Goal: Task Accomplishment & Management: Complete application form

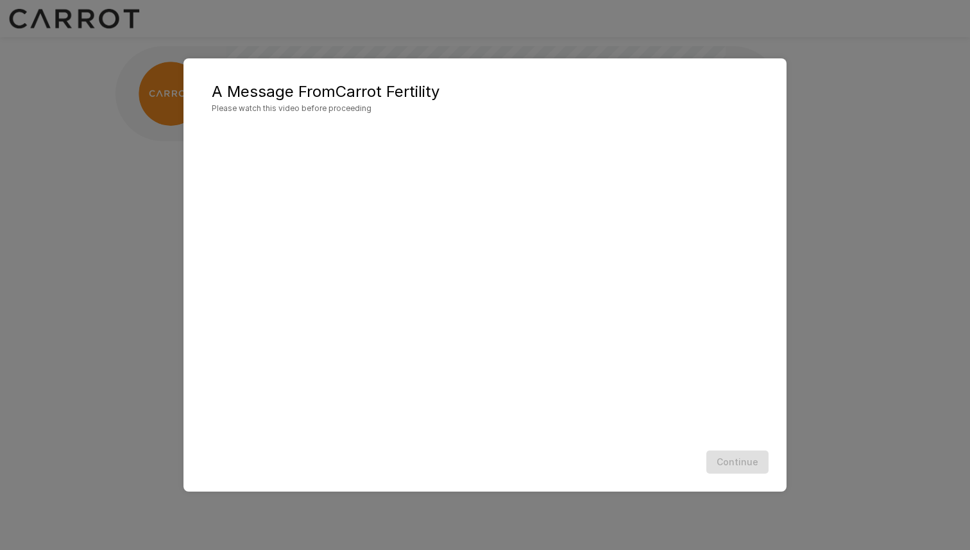
scroll to position [1, 0]
click at [754, 461] on button "Continue" at bounding box center [737, 462] width 62 height 24
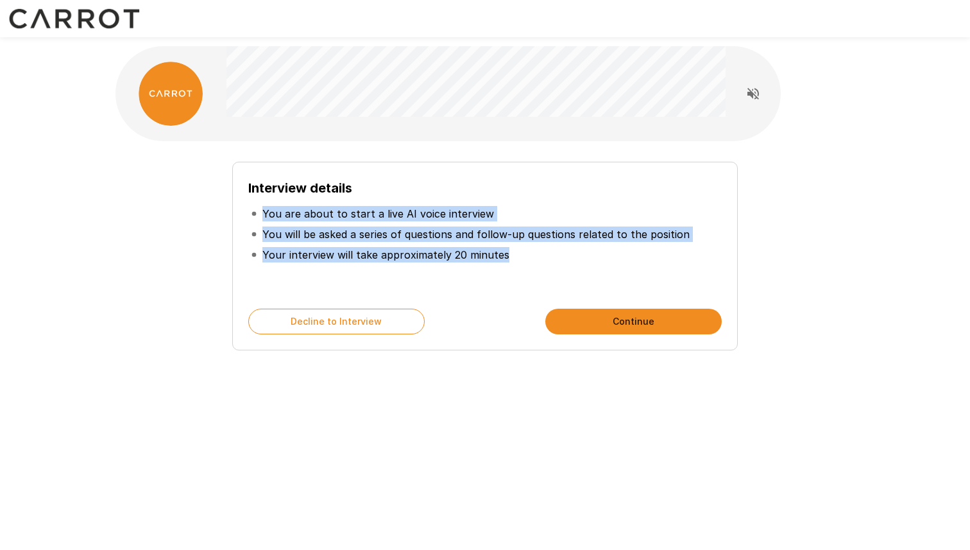
drag, startPoint x: 512, startPoint y: 258, endPoint x: 262, endPoint y: 213, distance: 254.1
click at [262, 213] on ul "You are about to start a live AI voice interview You will be asked a series of …" at bounding box center [484, 234] width 473 height 72
copy ul "You are about to start a live AI voice interview You will be asked a series of …"
click at [639, 321] on button "Continue" at bounding box center [633, 321] width 176 height 26
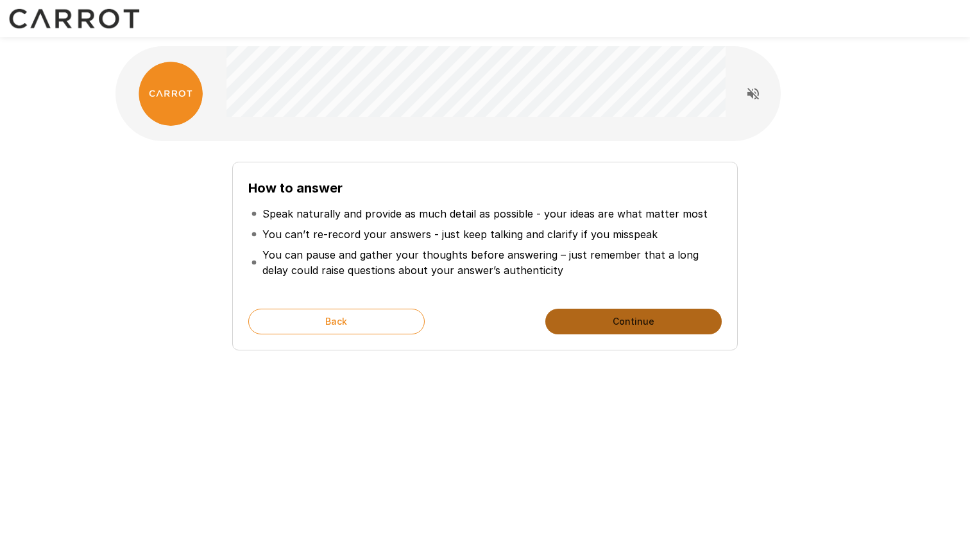
click at [637, 320] on button "Continue" at bounding box center [633, 321] width 176 height 26
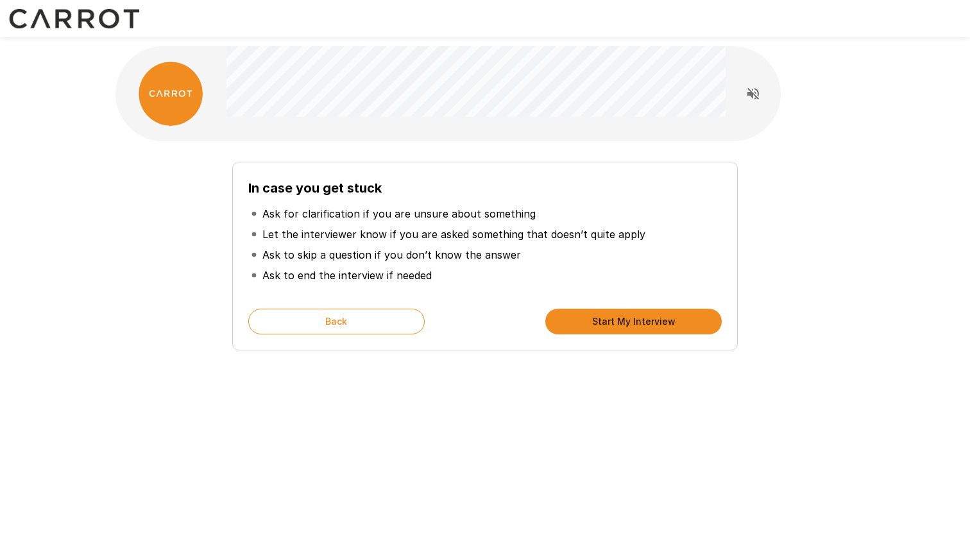
click at [638, 320] on button "Start My Interview" at bounding box center [633, 321] width 176 height 26
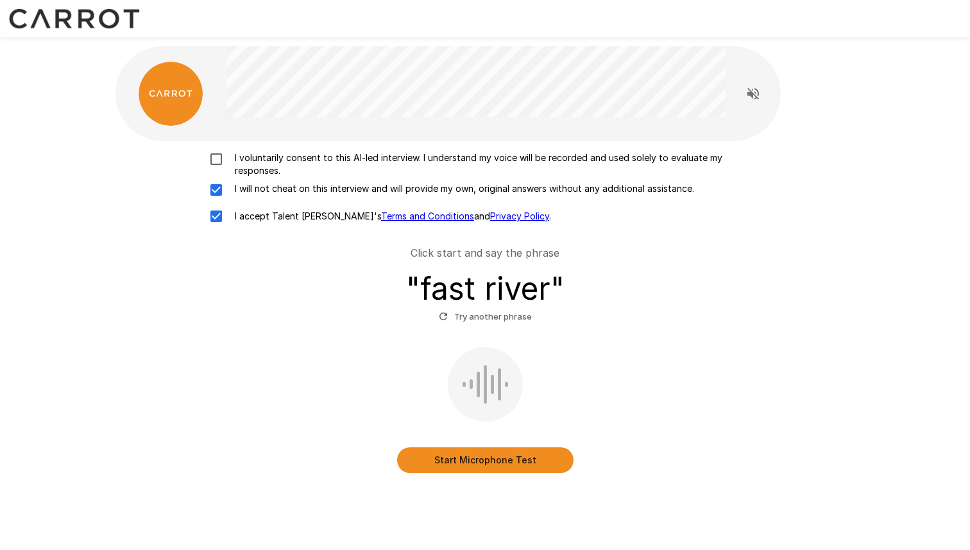
click at [478, 455] on button "Start Microphone Test" at bounding box center [485, 460] width 176 height 26
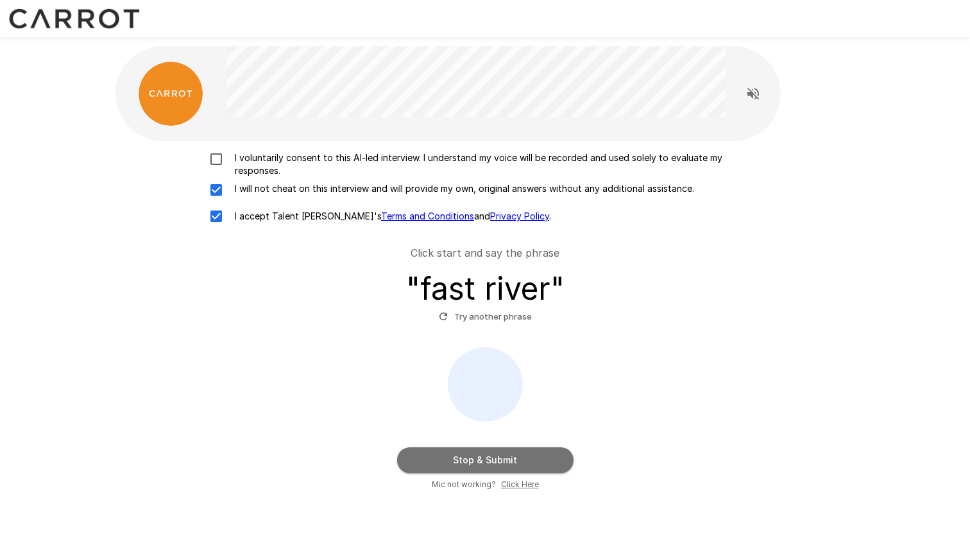
click at [500, 459] on button "Stop & Submit" at bounding box center [485, 460] width 176 height 26
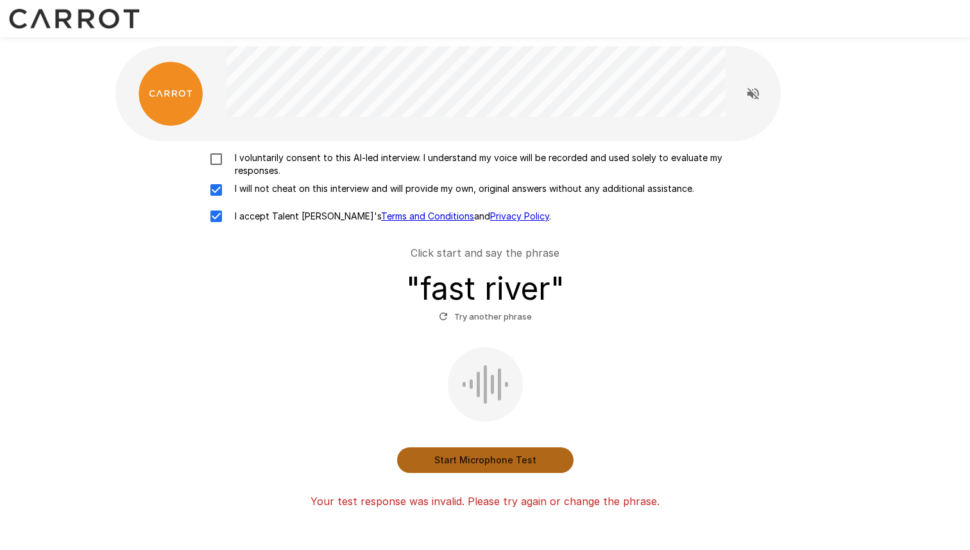
click at [496, 457] on button "Start Microphone Test" at bounding box center [485, 460] width 176 height 26
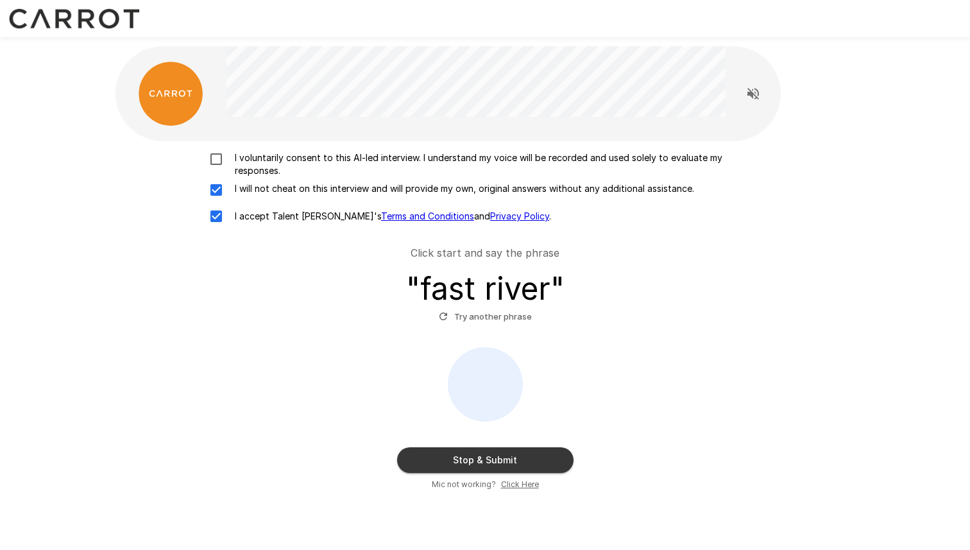
click at [496, 457] on button "Stop & Submit" at bounding box center [485, 460] width 176 height 26
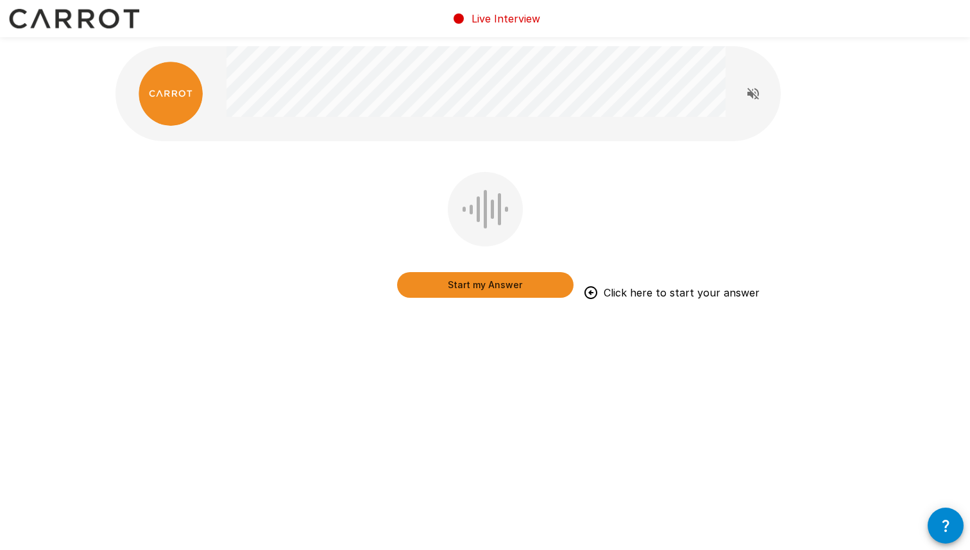
click at [509, 285] on button "Start my Answer" at bounding box center [485, 285] width 176 height 26
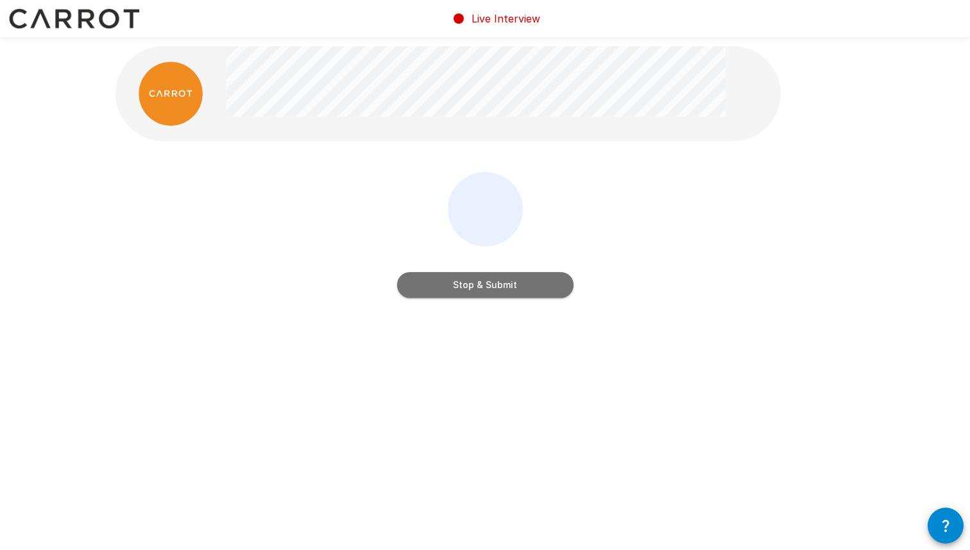
click at [509, 285] on button "Stop & Submit" at bounding box center [485, 285] width 176 height 26
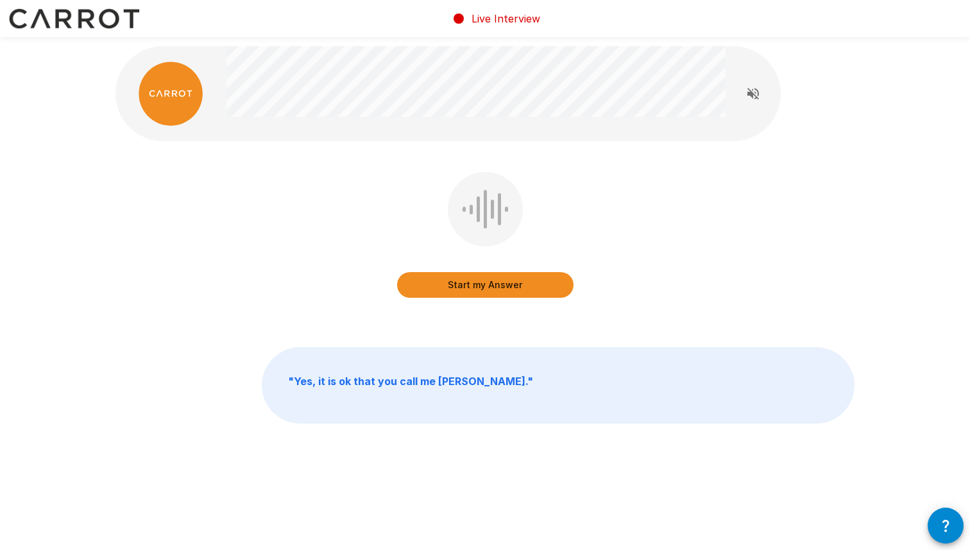
click at [509, 285] on button "Start my Answer" at bounding box center [485, 285] width 176 height 26
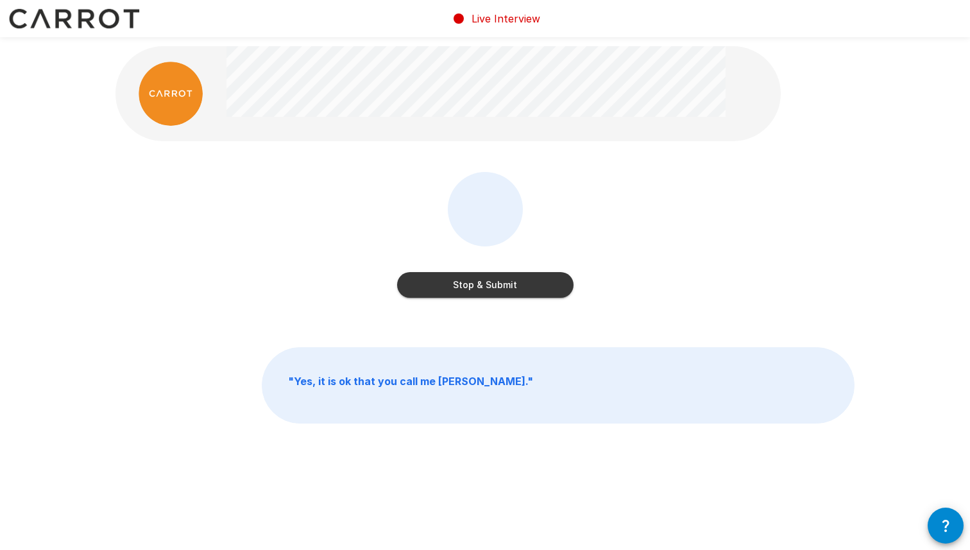
click at [509, 285] on button "Stop & Submit" at bounding box center [485, 285] width 176 height 26
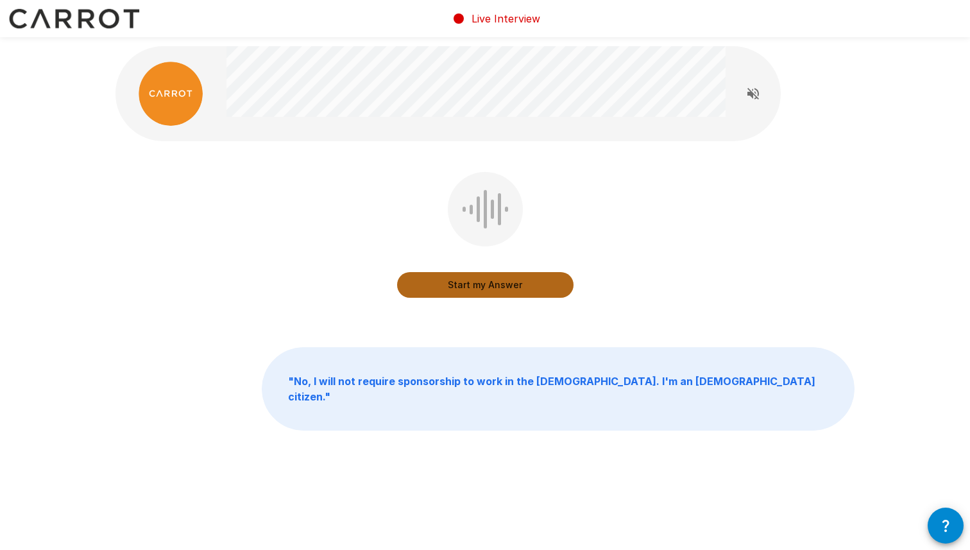
click at [502, 283] on button "Start my Answer" at bounding box center [485, 285] width 176 height 26
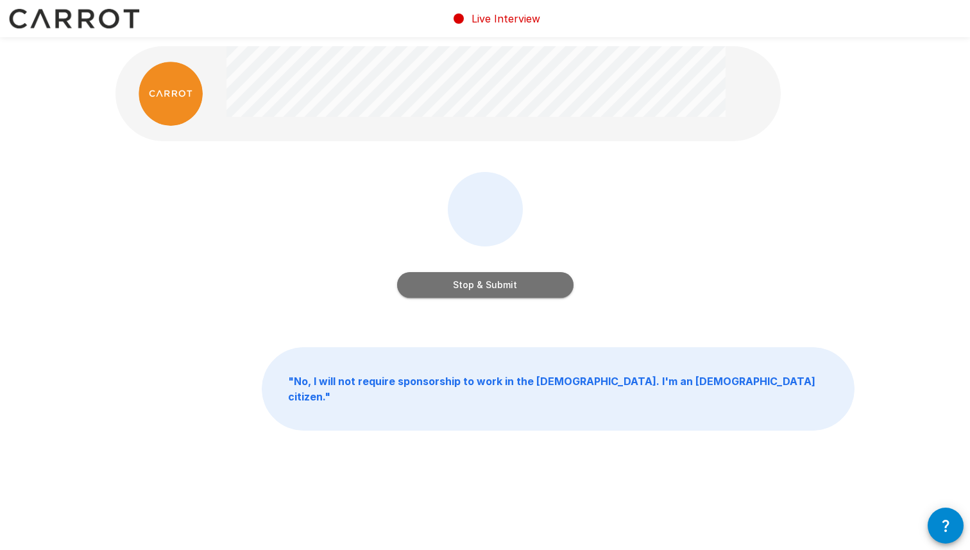
click at [502, 283] on button "Stop & Submit" at bounding box center [485, 285] width 176 height 26
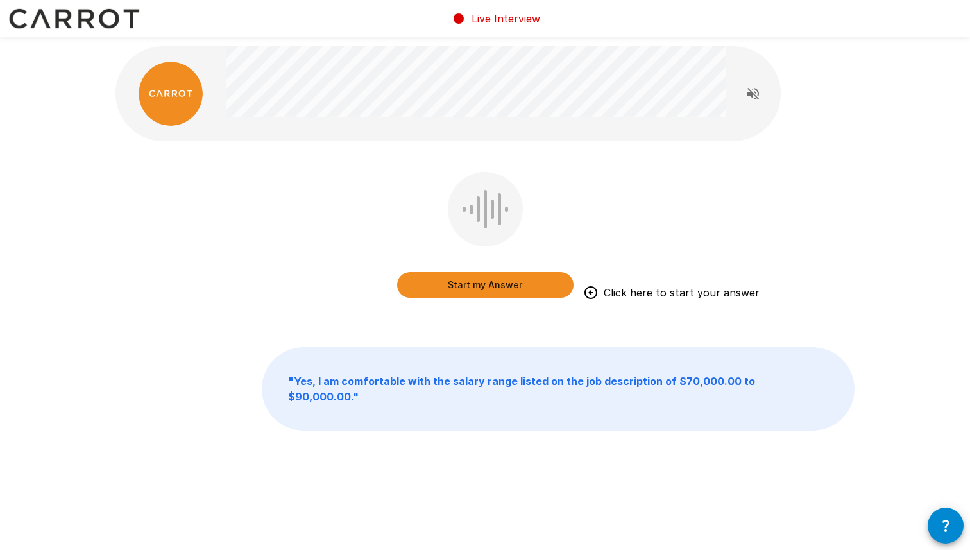
click at [502, 283] on button "Start my Answer" at bounding box center [485, 285] width 176 height 26
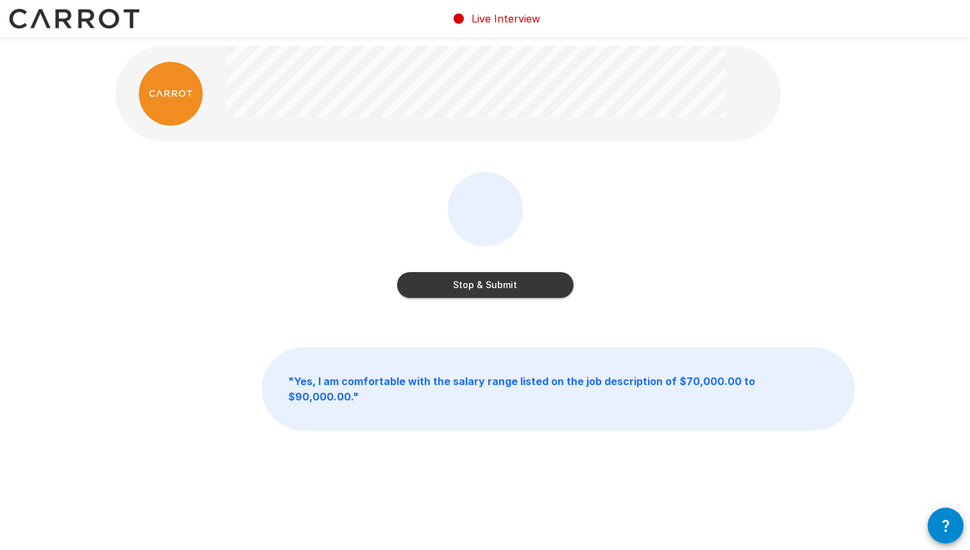
click at [502, 283] on button "Stop & Submit" at bounding box center [485, 285] width 176 height 26
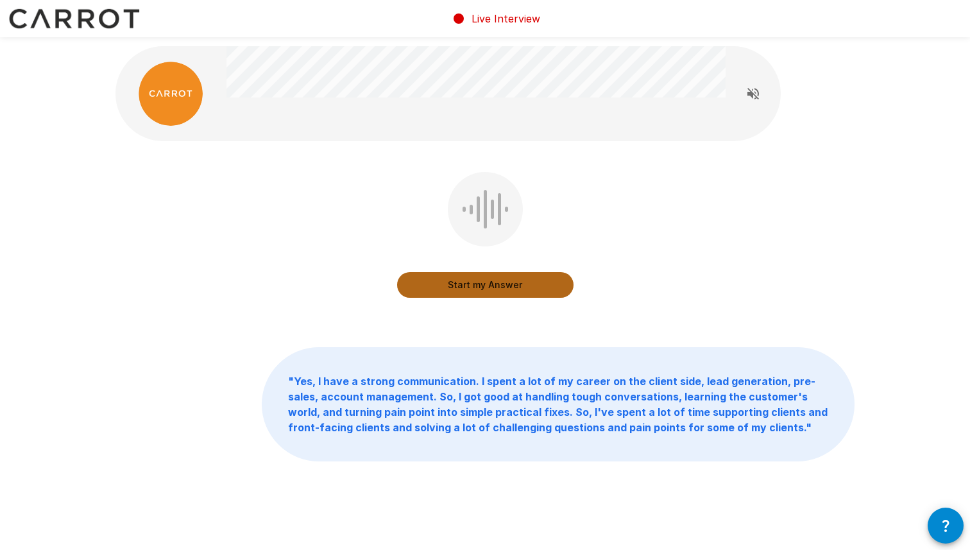
click at [489, 279] on button "Start my Answer" at bounding box center [485, 285] width 176 height 26
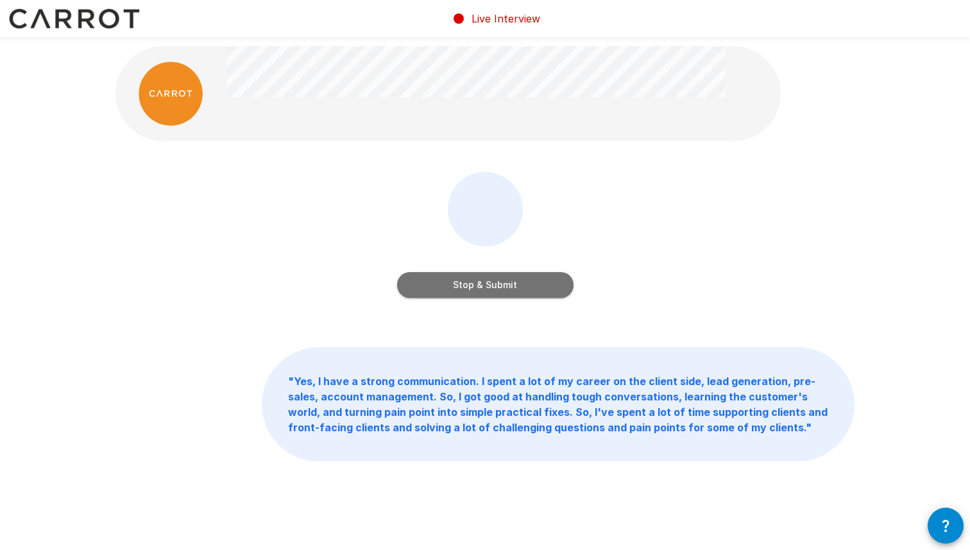
click at [489, 279] on button "Stop & Submit" at bounding box center [485, 285] width 176 height 26
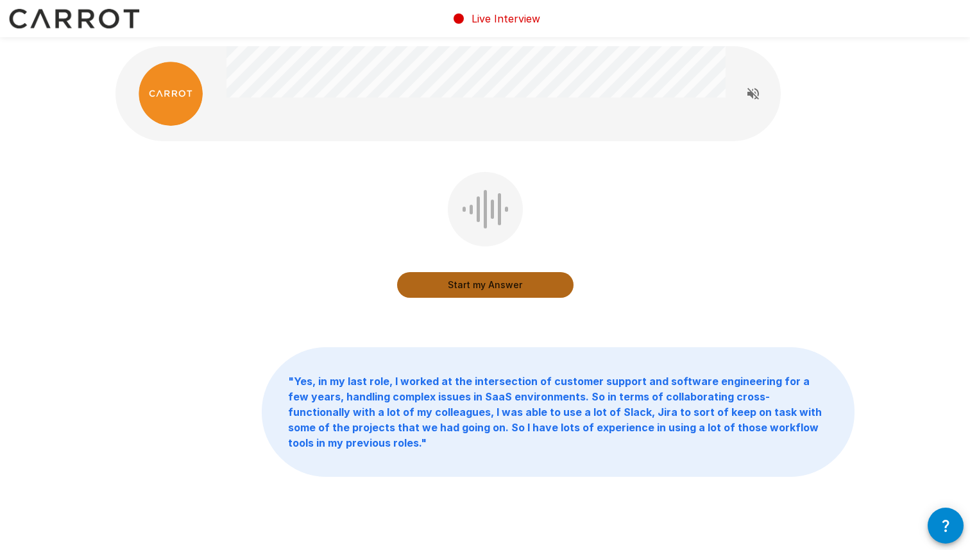
click at [504, 286] on button "Start my Answer" at bounding box center [485, 285] width 176 height 26
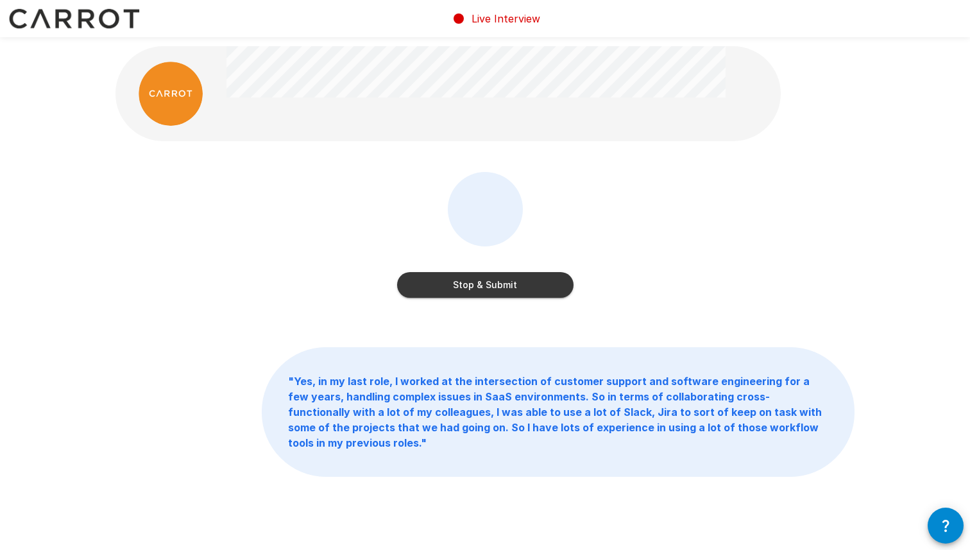
click at [504, 286] on button "Stop & Submit" at bounding box center [485, 285] width 176 height 26
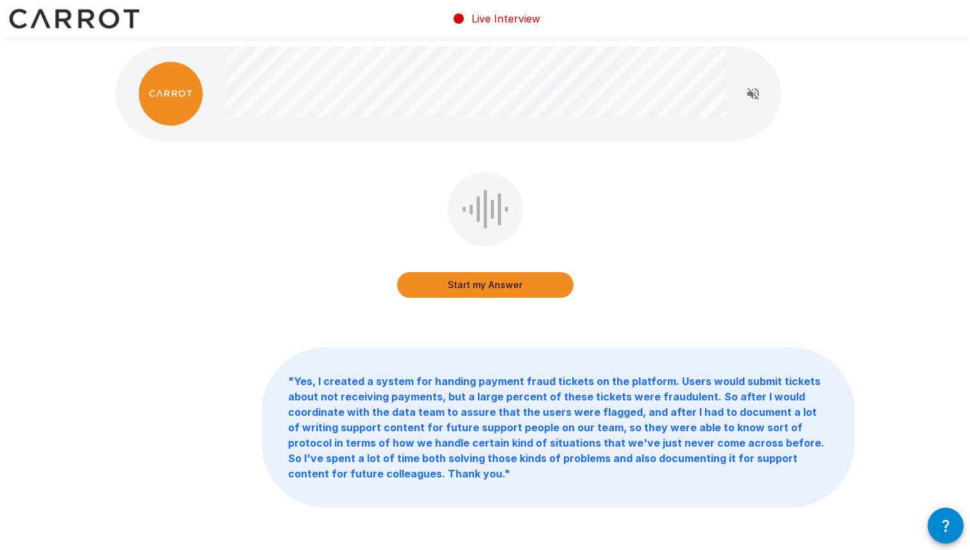
click at [504, 286] on button "Start my Answer" at bounding box center [485, 285] width 176 height 26
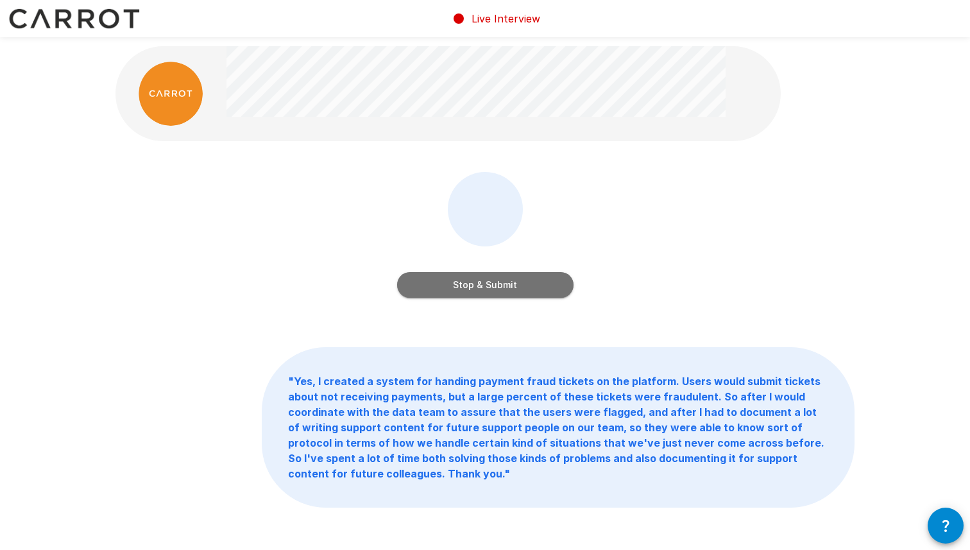
click at [504, 286] on button "Stop & Submit" at bounding box center [485, 285] width 176 height 26
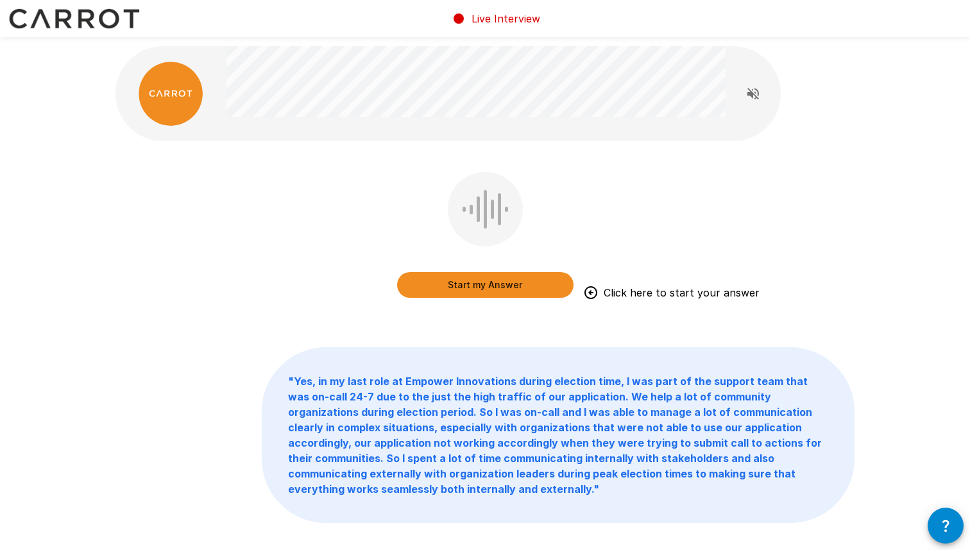
click at [491, 282] on button "Start my Answer" at bounding box center [485, 285] width 176 height 26
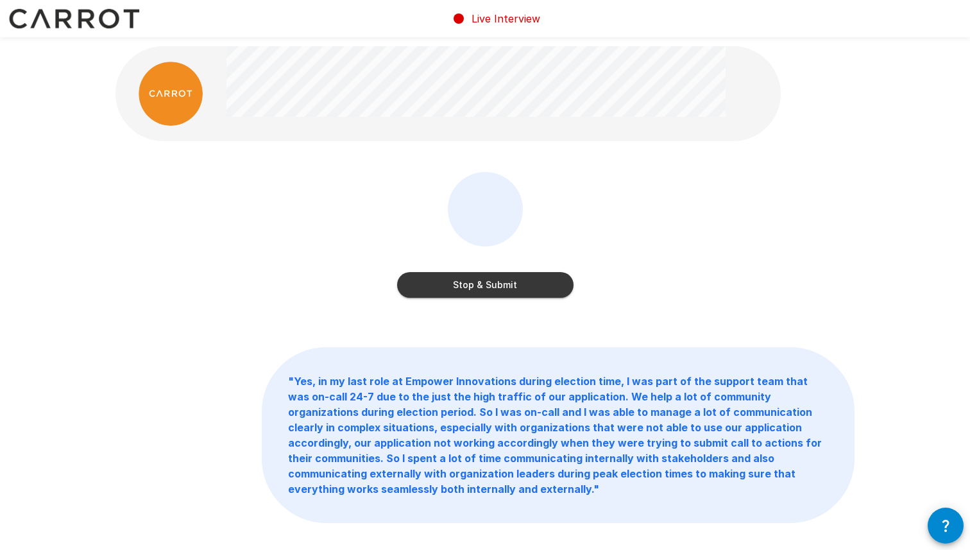
click at [491, 283] on button "Stop & Submit" at bounding box center [485, 285] width 176 height 26
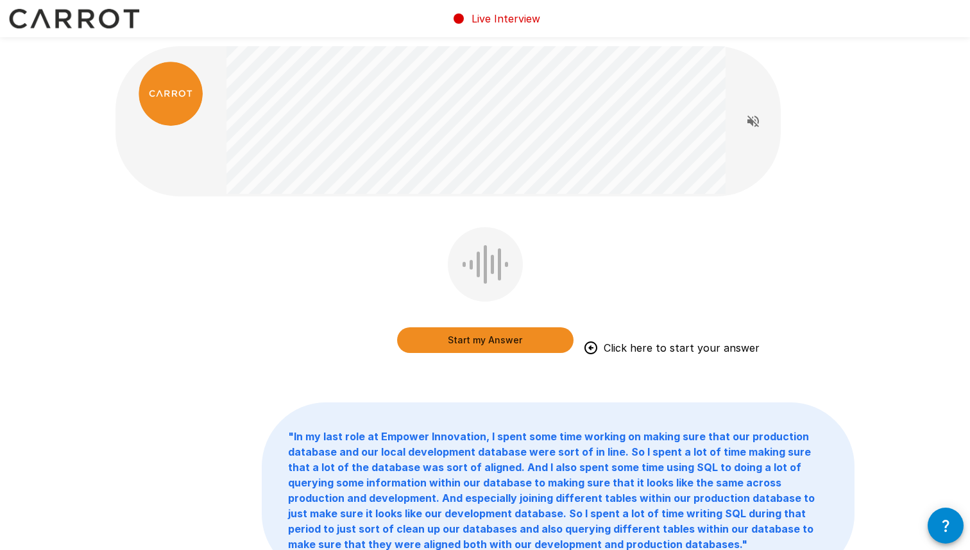
click at [530, 341] on button "Start my Answer" at bounding box center [485, 340] width 176 height 26
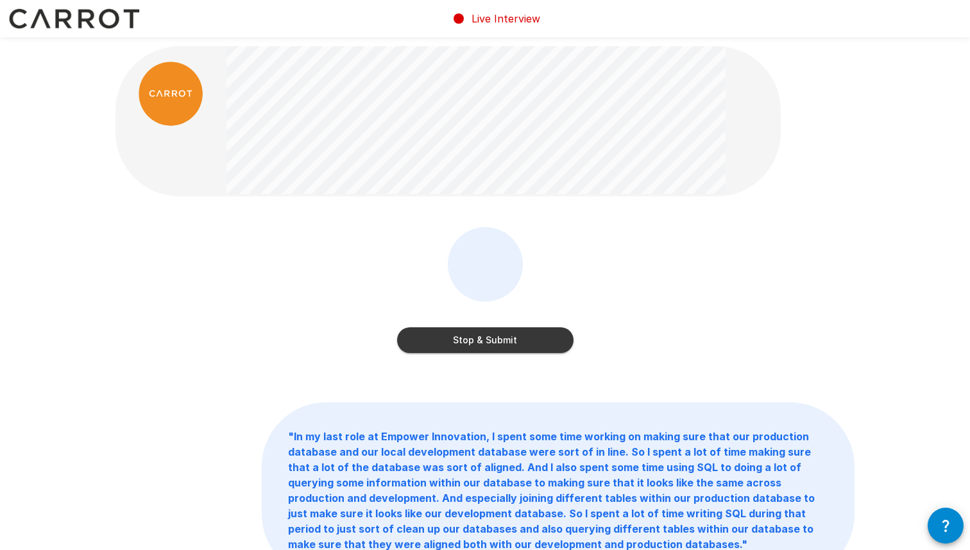
click at [529, 338] on button "Stop & Submit" at bounding box center [485, 340] width 176 height 26
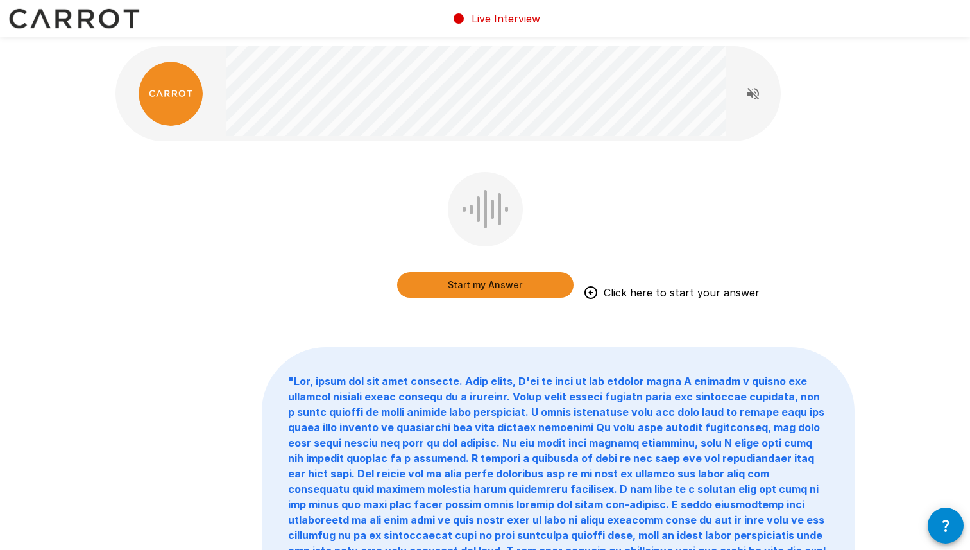
click at [517, 285] on button "Start my Answer" at bounding box center [485, 285] width 176 height 26
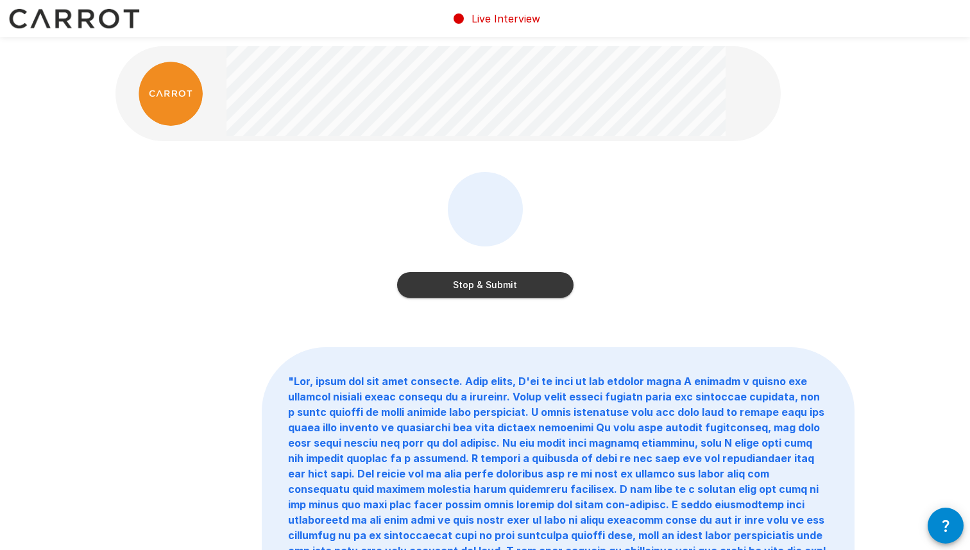
click at [517, 285] on button "Stop & Submit" at bounding box center [485, 285] width 176 height 26
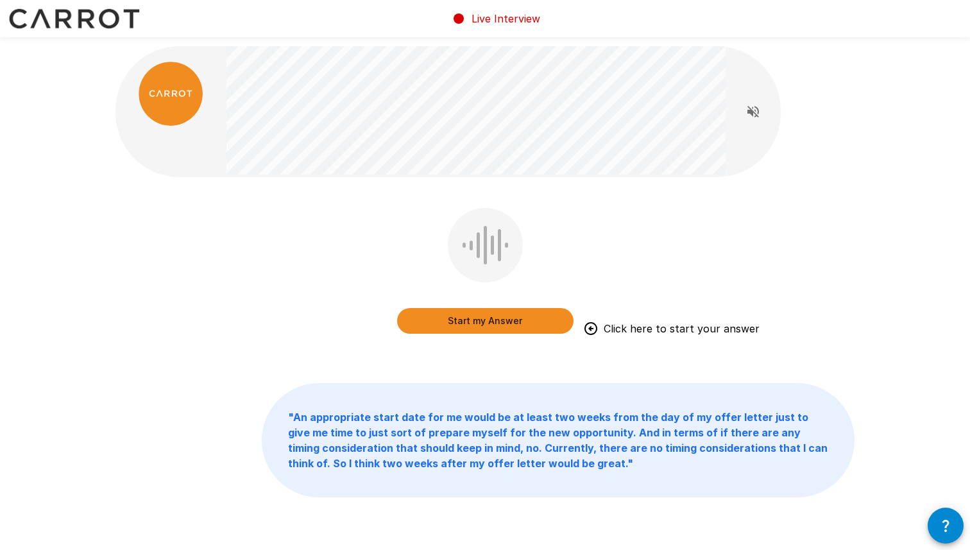
click at [507, 322] on button "Start my Answer" at bounding box center [485, 321] width 176 height 26
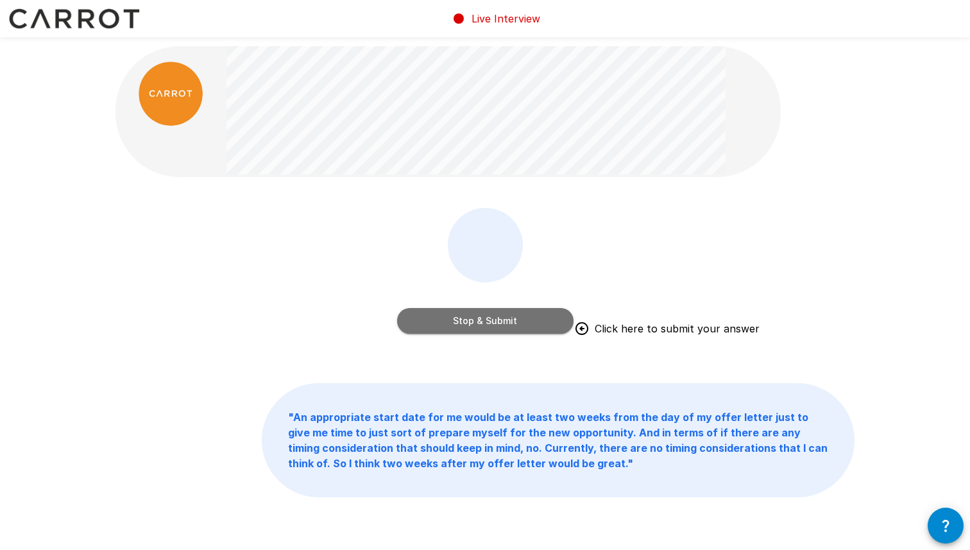
click at [510, 319] on button "Stop & Submit" at bounding box center [485, 321] width 176 height 26
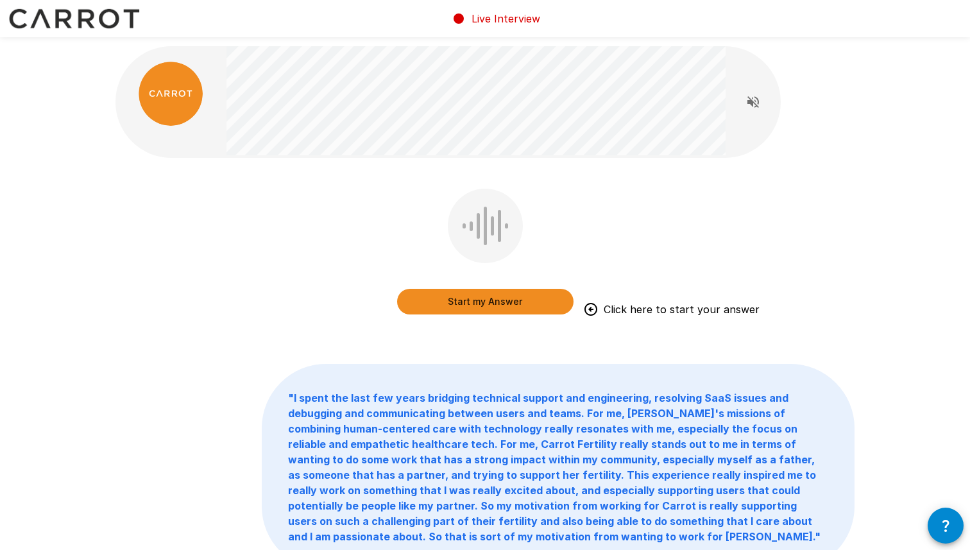
click at [507, 300] on button "Start my Answer" at bounding box center [485, 302] width 176 height 26
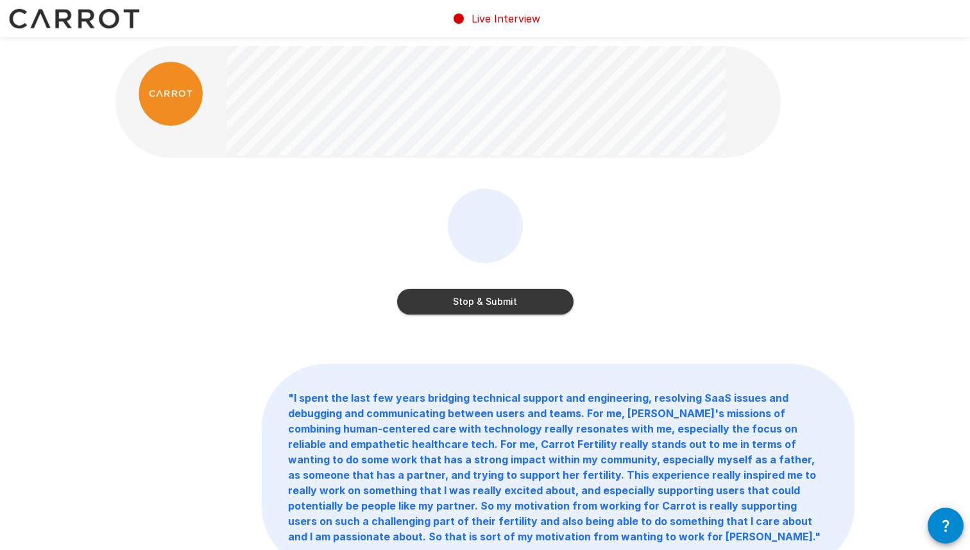
click at [536, 298] on button "Stop & Submit" at bounding box center [485, 302] width 176 height 26
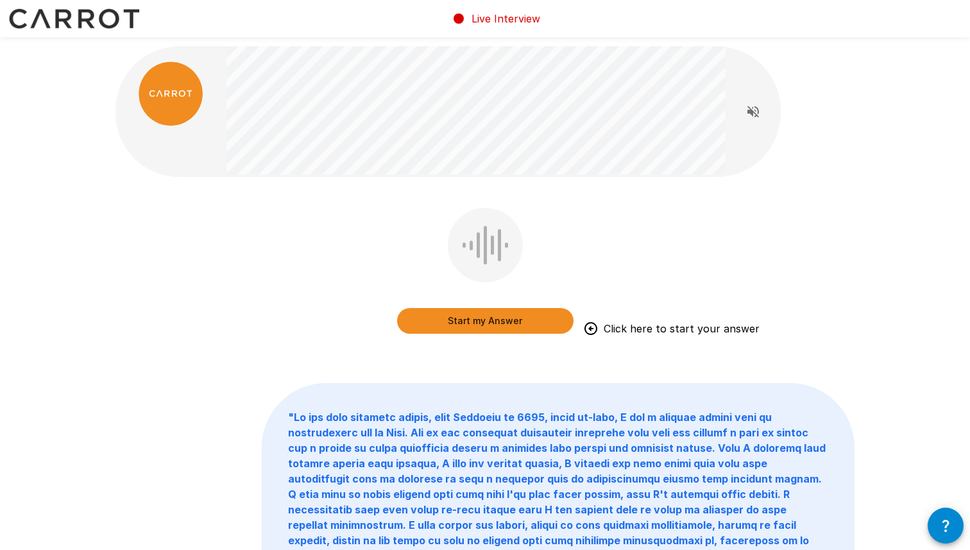
click at [512, 314] on button "Start my Answer" at bounding box center [485, 321] width 176 height 26
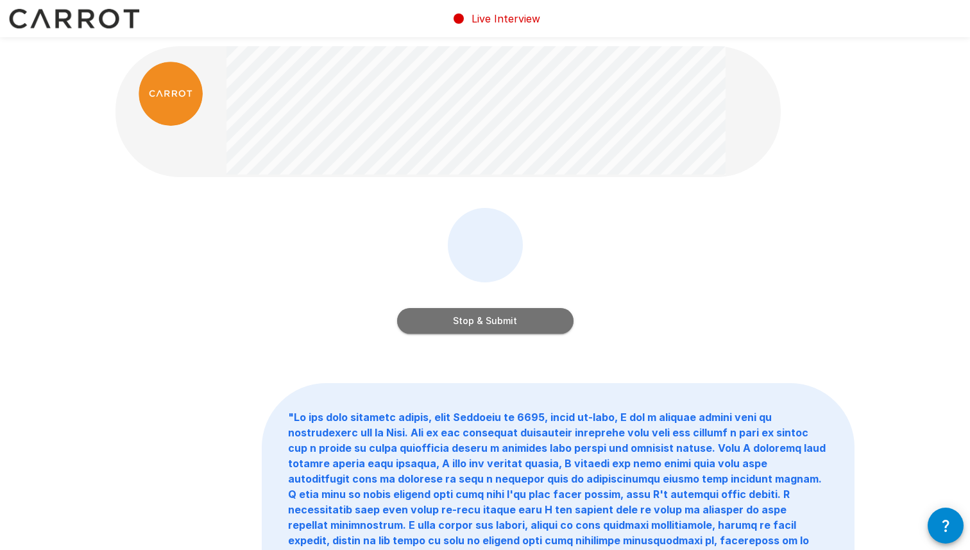
click at [509, 318] on button "Stop & Submit" at bounding box center [485, 321] width 176 height 26
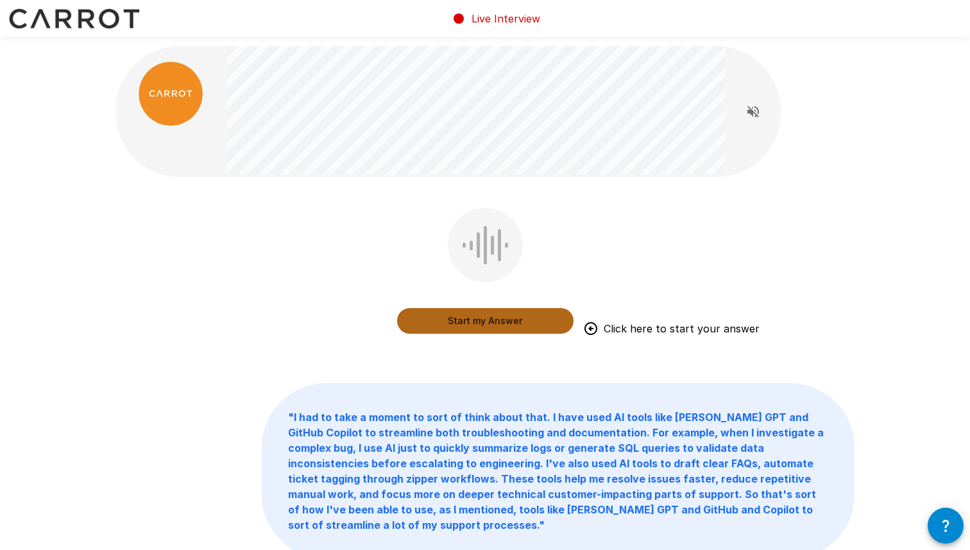
click at [496, 321] on button "Start my Answer" at bounding box center [485, 321] width 176 height 26
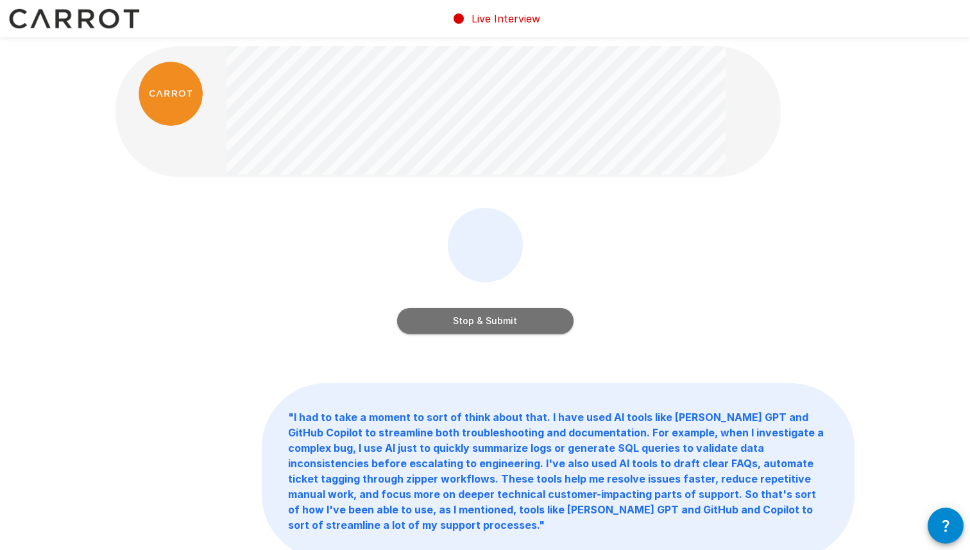
click at [496, 321] on button "Stop & Submit" at bounding box center [485, 321] width 176 height 26
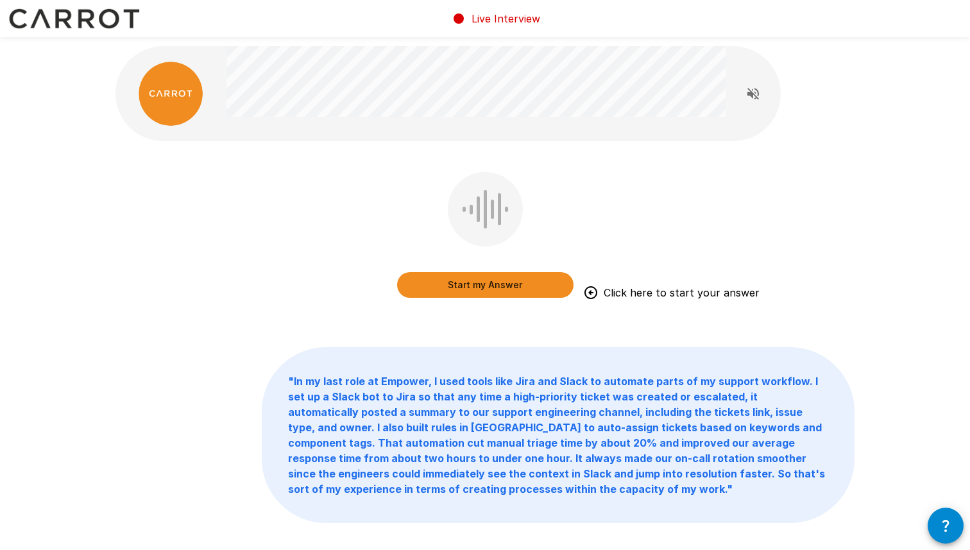
click at [487, 284] on button "Start my Answer" at bounding box center [485, 285] width 176 height 26
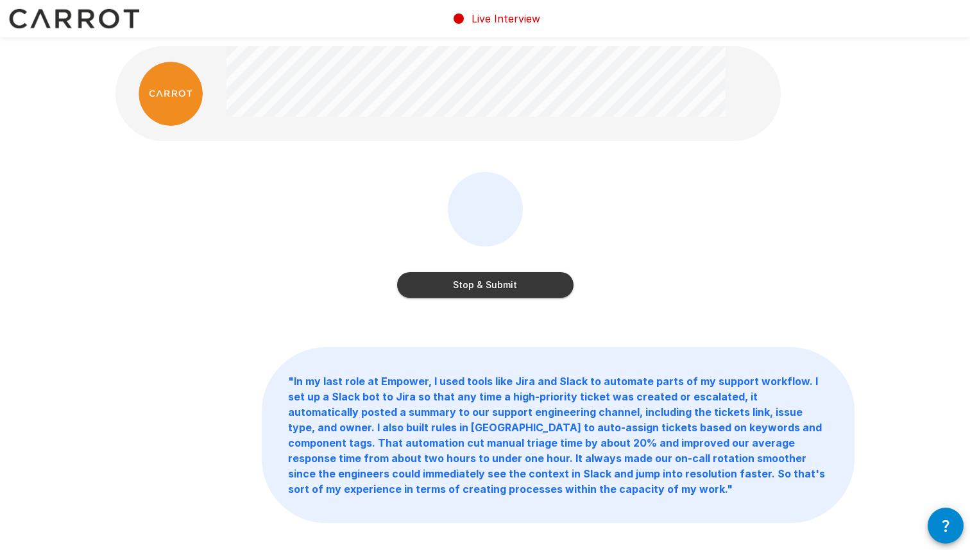
click at [487, 283] on button "Stop & Submit" at bounding box center [485, 285] width 176 height 26
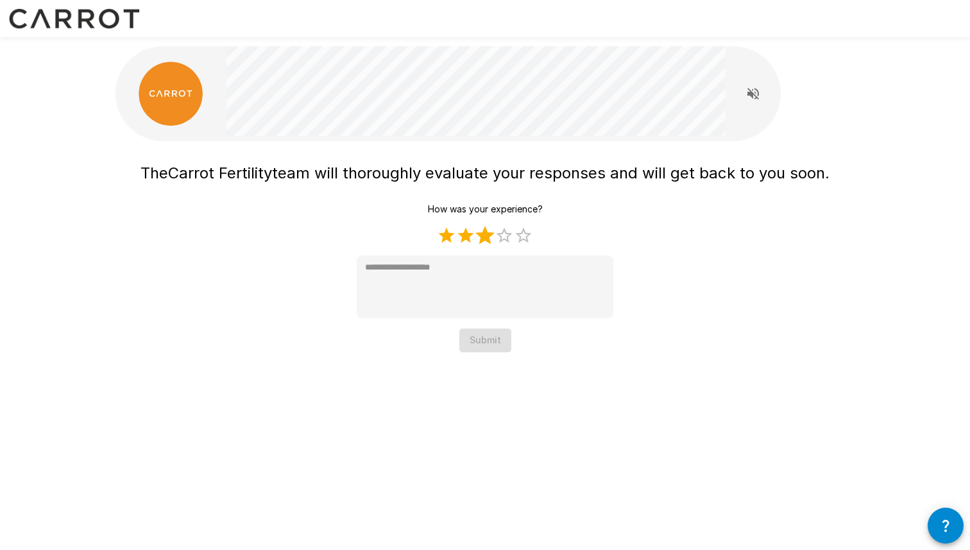
click at [489, 238] on label "3 Stars" at bounding box center [484, 235] width 19 height 19
type textarea "*"
click at [496, 342] on button "Submit" at bounding box center [485, 340] width 52 height 24
